Goal: Use online tool/utility

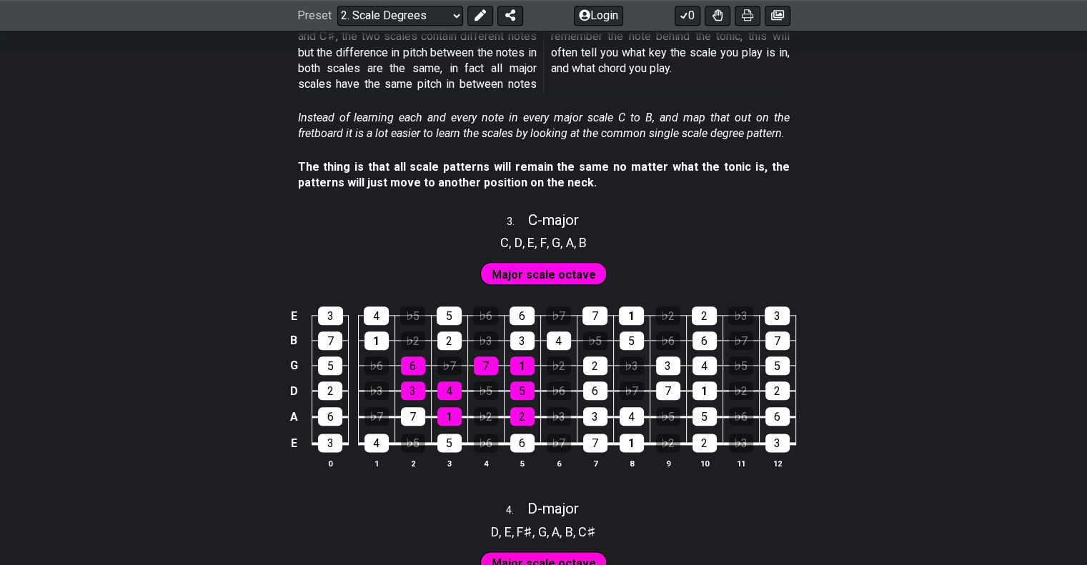
scroll to position [1643, 0]
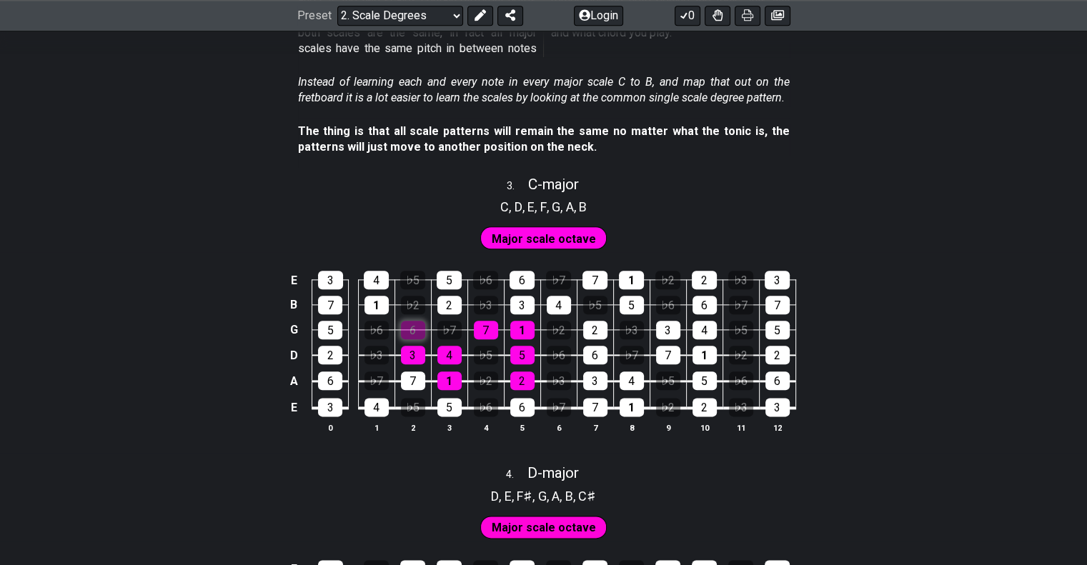
click at [409, 331] on div "6" at bounding box center [413, 330] width 24 height 19
drag, startPoint x: 411, startPoint y: 356, endPoint x: 430, endPoint y: 331, distance: 31.1
click at [411, 356] on div "3" at bounding box center [413, 355] width 24 height 19
drag, startPoint x: 455, startPoint y: 299, endPoint x: 457, endPoint y: 282, distance: 16.6
click at [456, 296] on div "2" at bounding box center [449, 305] width 24 height 19
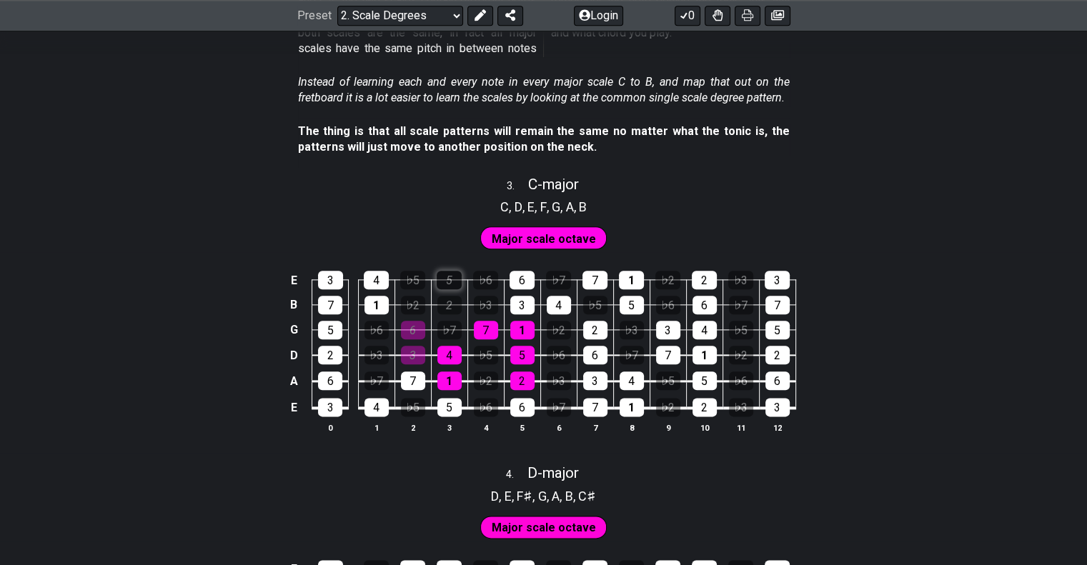
click at [456, 274] on div "5" at bounding box center [448, 280] width 25 height 19
drag, startPoint x: 441, startPoint y: 351, endPoint x: 444, endPoint y: 362, distance: 12.0
click at [443, 358] on div "4" at bounding box center [449, 355] width 24 height 19
click at [446, 354] on div "4" at bounding box center [449, 355] width 24 height 19
drag, startPoint x: 516, startPoint y: 235, endPoint x: 507, endPoint y: 284, distance: 49.3
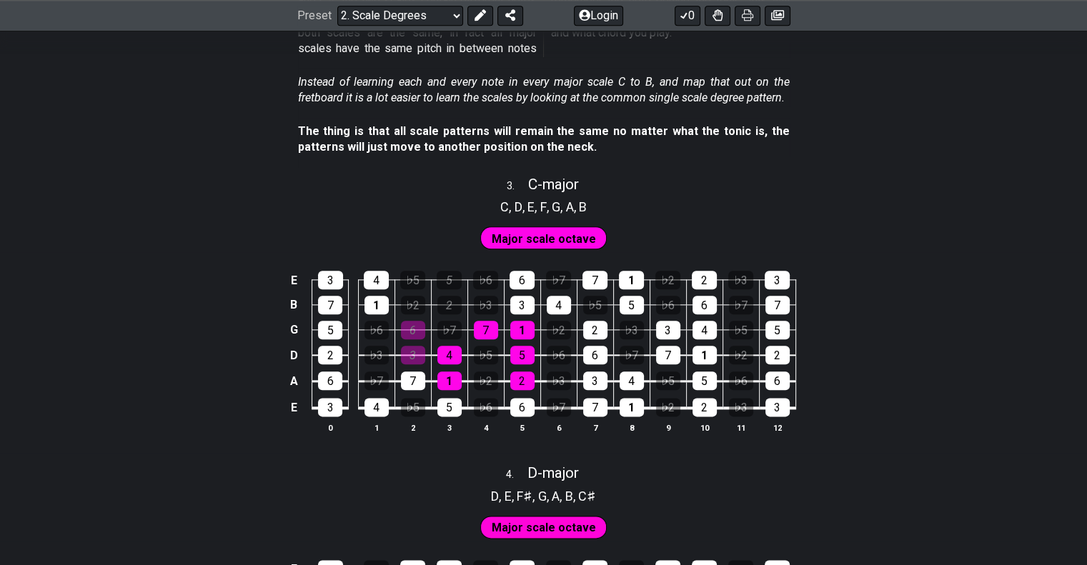
click at [516, 236] on span "Major scale octave" at bounding box center [543, 239] width 104 height 21
drag, startPoint x: 406, startPoint y: 358, endPoint x: 409, endPoint y: 334, distance: 24.4
click at [408, 354] on div "3" at bounding box center [413, 355] width 24 height 19
click at [409, 334] on div "6" at bounding box center [413, 330] width 24 height 19
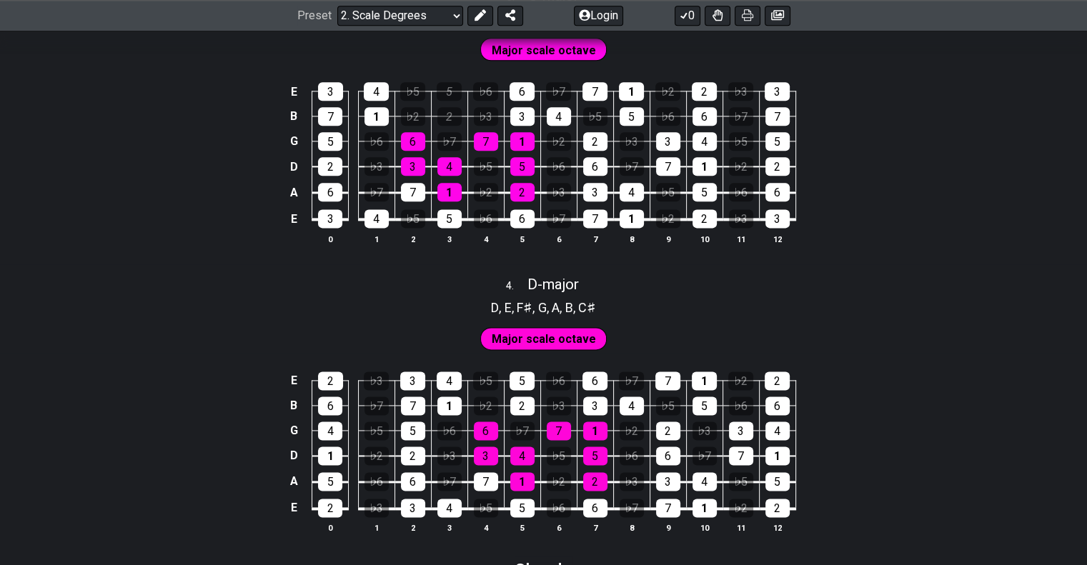
scroll to position [1857, 0]
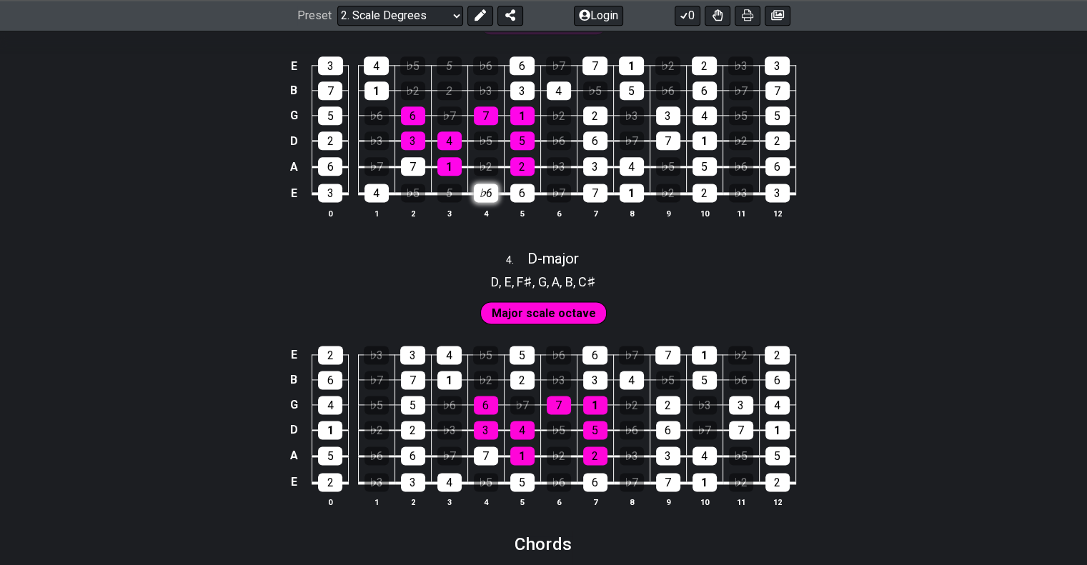
drag, startPoint x: 446, startPoint y: 196, endPoint x: 492, endPoint y: 198, distance: 46.5
click at [492, 194] on tr "E 3 4 ♭5 5 ♭6 6 ♭7 7 1 ♭2 2 ♭3 3" at bounding box center [540, 180] width 510 height 27
click at [524, 188] on div "6" at bounding box center [522, 193] width 24 height 19
drag, startPoint x: 491, startPoint y: 196, endPoint x: 489, endPoint y: 171, distance: 24.4
click at [491, 195] on div "♭6" at bounding box center [486, 193] width 24 height 19
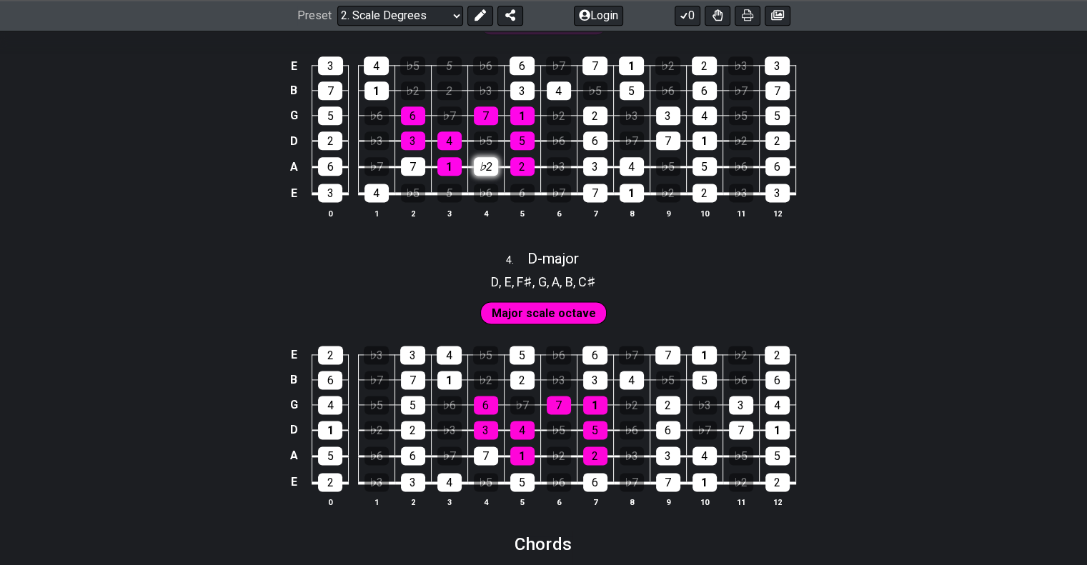
click at [489, 168] on div "♭2" at bounding box center [486, 166] width 24 height 19
click at [493, 146] on div "♭5" at bounding box center [486, 140] width 24 height 19
click at [494, 97] on div "♭3" at bounding box center [486, 90] width 24 height 19
click at [484, 67] on div "♭6" at bounding box center [485, 65] width 25 height 19
click at [543, 313] on span "Major scale octave" at bounding box center [543, 313] width 104 height 21
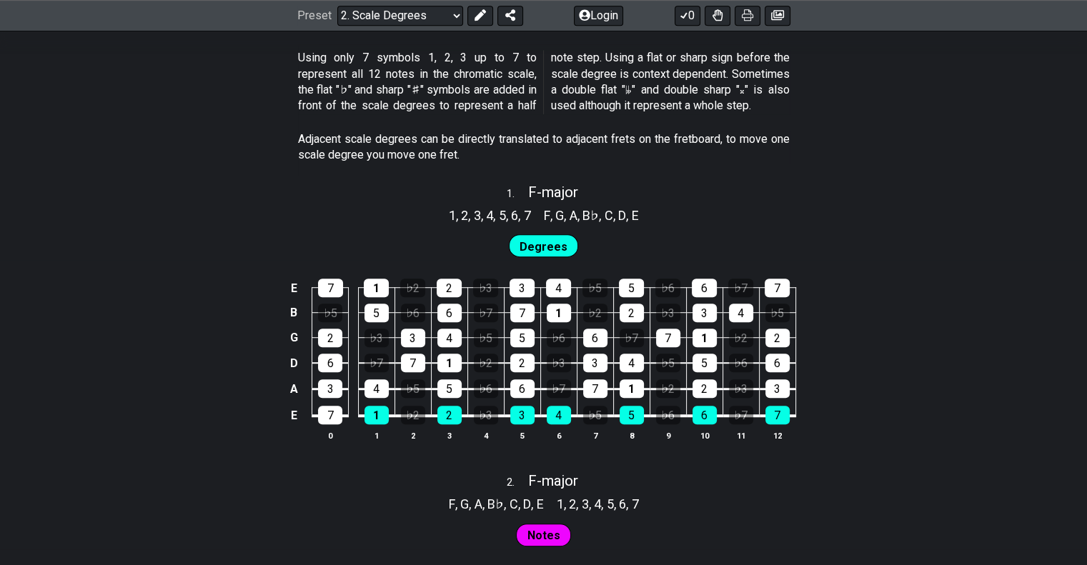
scroll to position [571, 0]
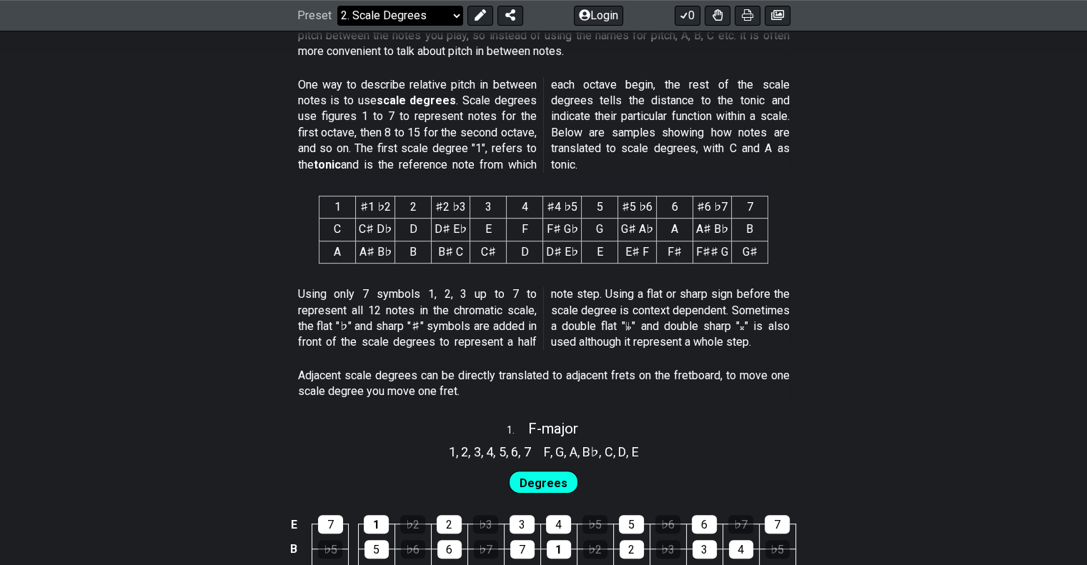
click at [436, 17] on select "Welcome to #fretflip! Initial Preset Custom Preset Minor Pentatonic Major Penta…" at bounding box center [400, 16] width 126 height 20
click at [337, 6] on select "Welcome to #fretflip! Initial Preset Custom Preset Minor Pentatonic Major Penta…" at bounding box center [400, 16] width 126 height 20
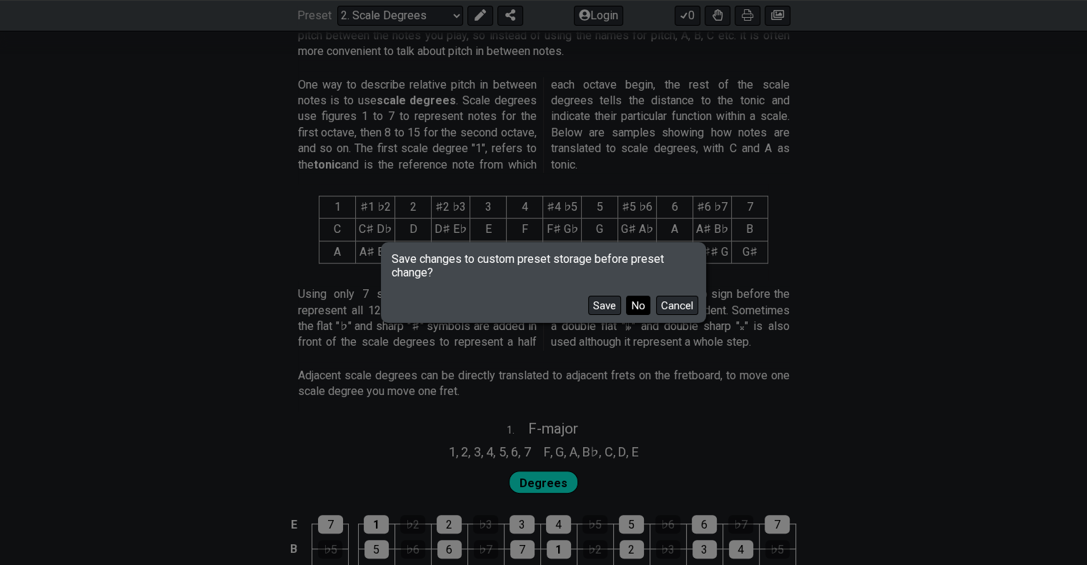
click at [640, 302] on button "No" at bounding box center [638, 305] width 24 height 19
select select "/welcome"
select select "C"
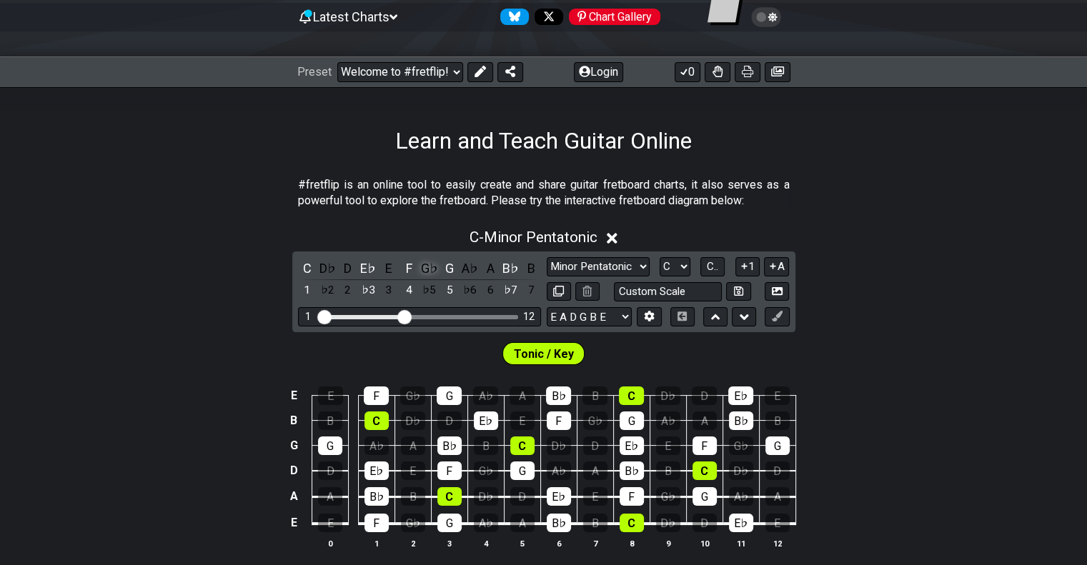
scroll to position [143, 0]
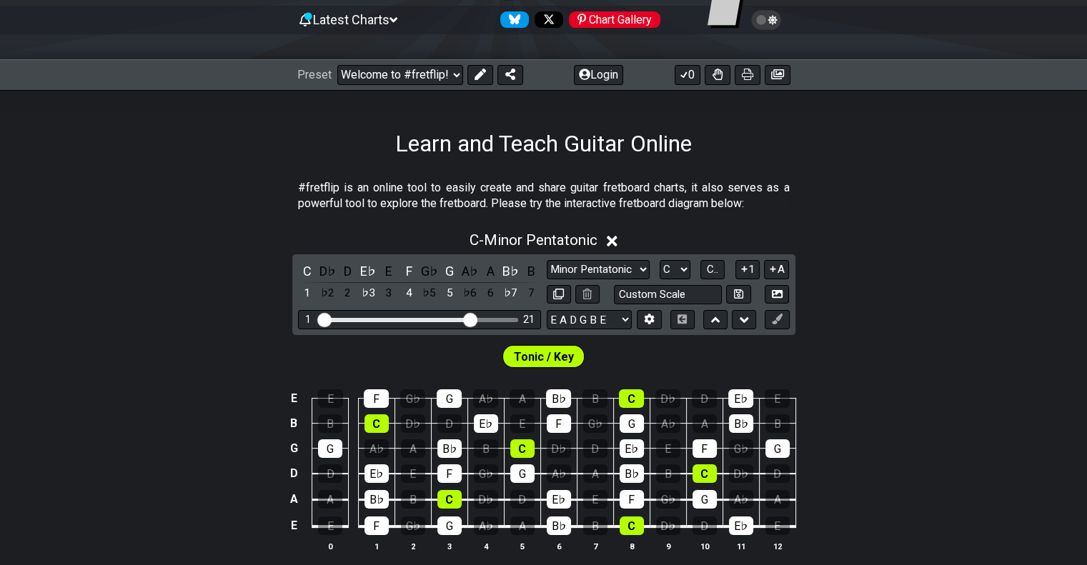
drag, startPoint x: 400, startPoint y: 321, endPoint x: 466, endPoint y: 305, distance: 67.6
click at [469, 319] on input "Visible fret range" at bounding box center [419, 319] width 203 height 0
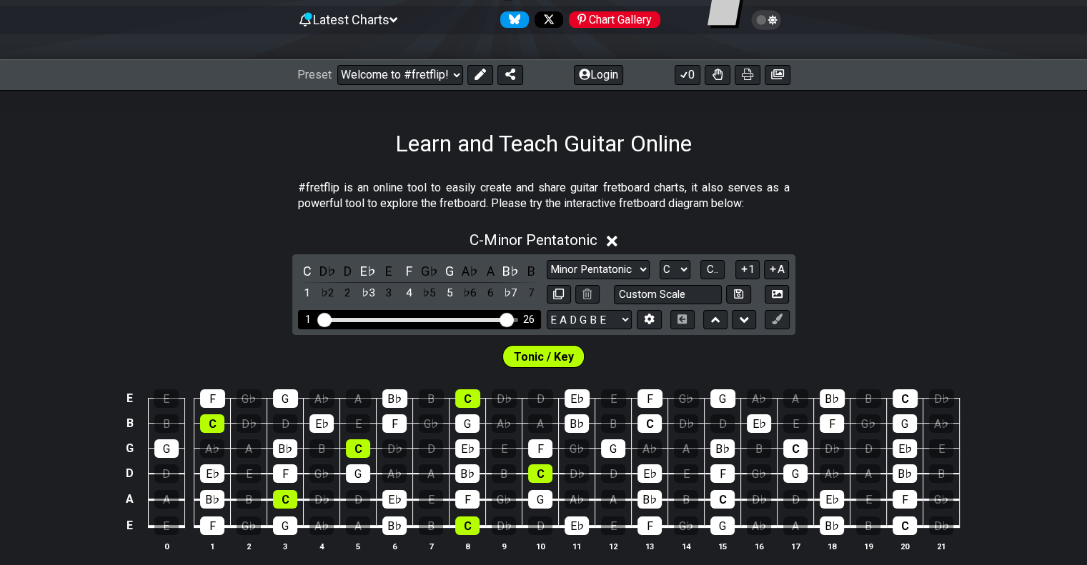
drag, startPoint x: 469, startPoint y: 314, endPoint x: 509, endPoint y: 314, distance: 40.0
click at [509, 319] on input "Visible fret range" at bounding box center [419, 319] width 203 height 0
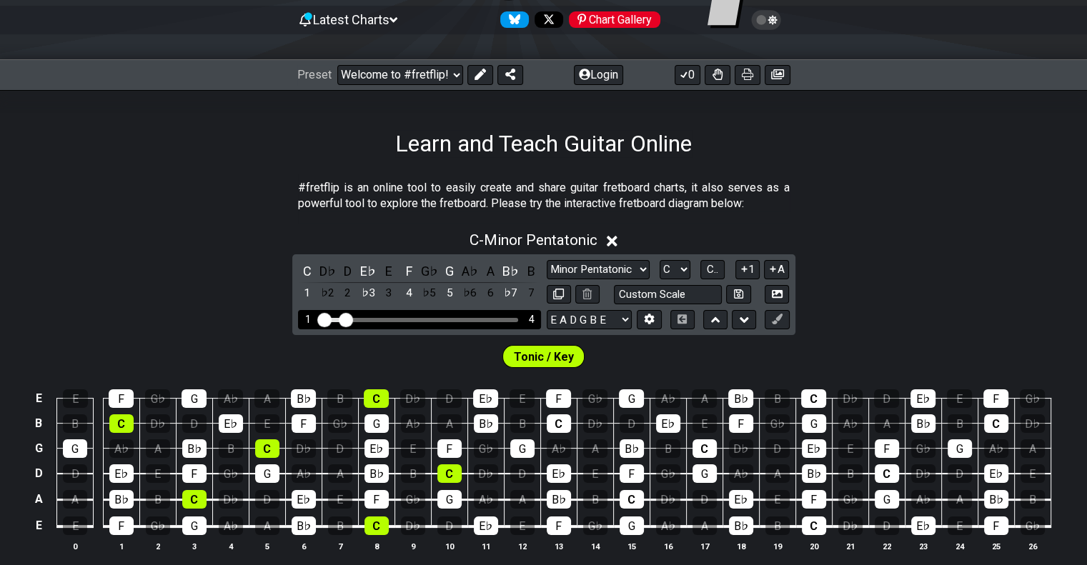
drag, startPoint x: 509, startPoint y: 314, endPoint x: 343, endPoint y: 324, distance: 166.0
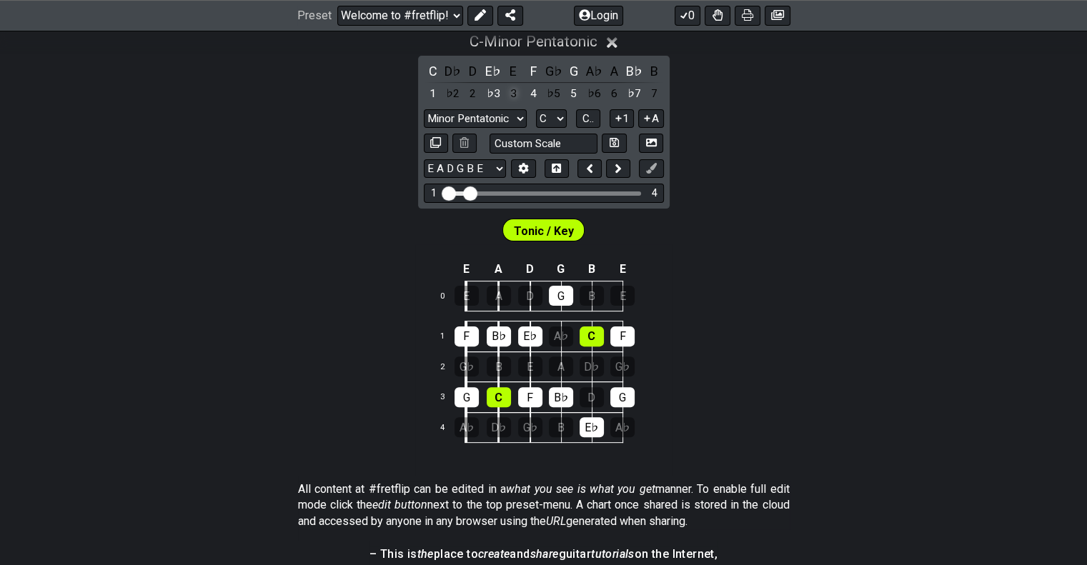
scroll to position [357, 0]
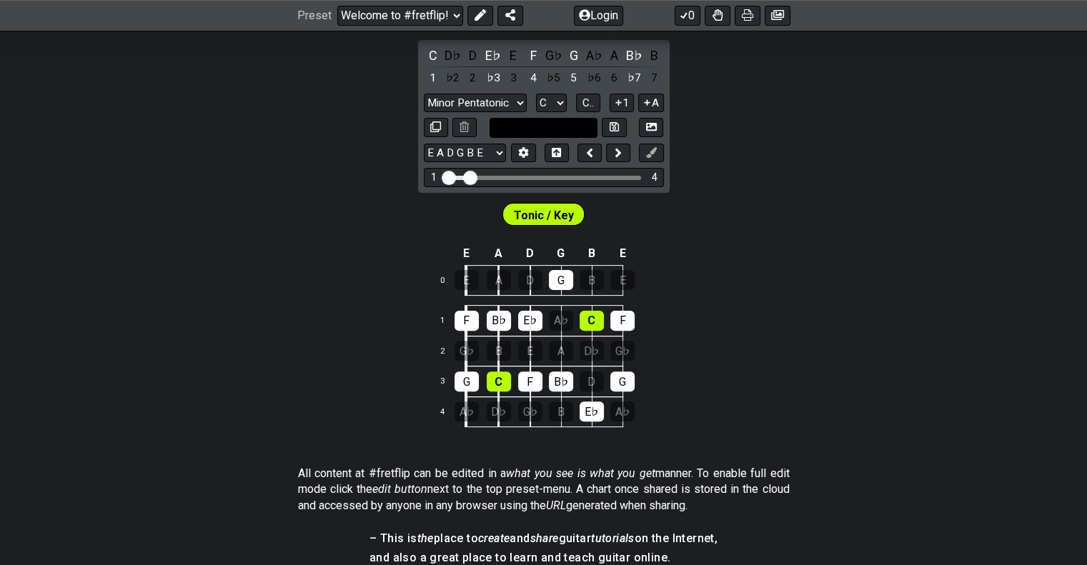
click at [522, 126] on input "text" at bounding box center [543, 127] width 109 height 19
type input "ב"
type input "c"
type input "Custom Scale"
type input "$"
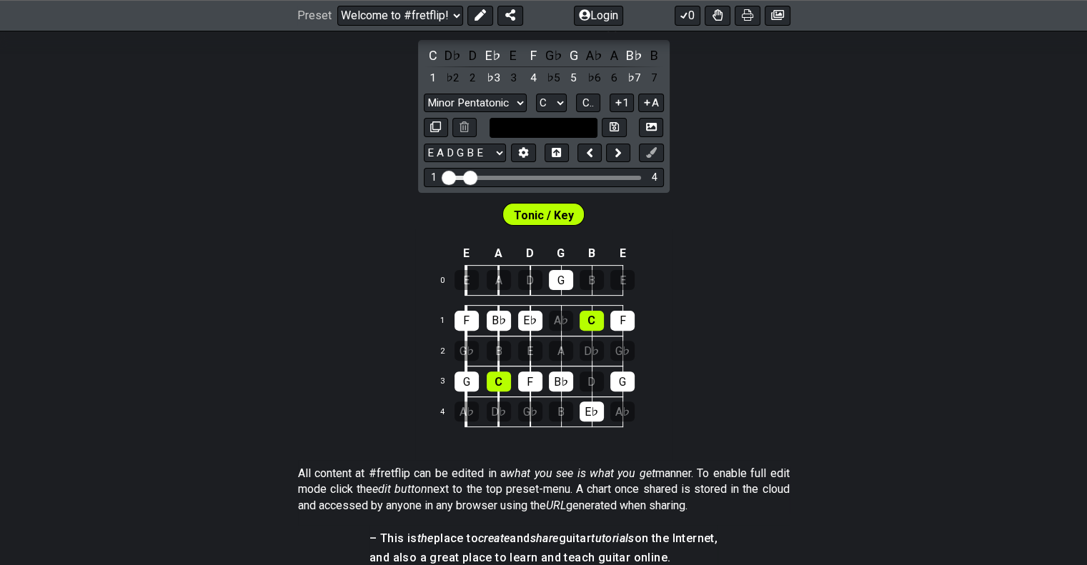
type input "#"
type input "$"
type input "#"
